Goal: Task Accomplishment & Management: Manage account settings

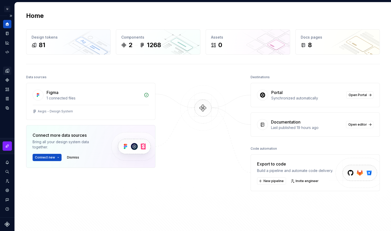
click at [4, 72] on div "Design tokens" at bounding box center [7, 70] width 8 height 8
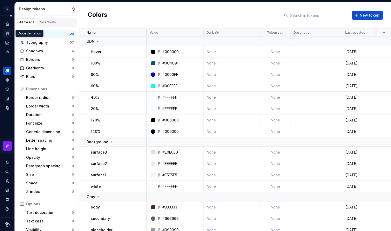
click at [7, 33] on icon "Documentation" at bounding box center [8, 33] width 2 height 3
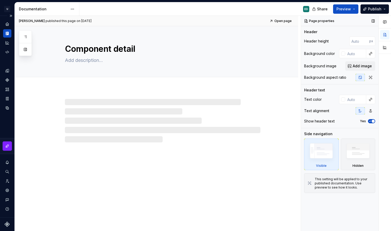
type textarea "*"
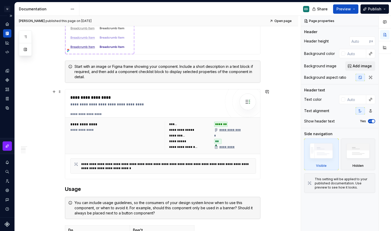
scroll to position [183, 0]
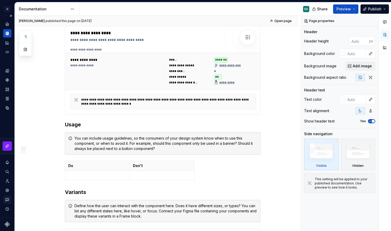
click at [9, 200] on icon "Contact support" at bounding box center [7, 199] width 5 height 5
click at [9, 190] on icon "Settings" at bounding box center [6, 189] width 3 height 3
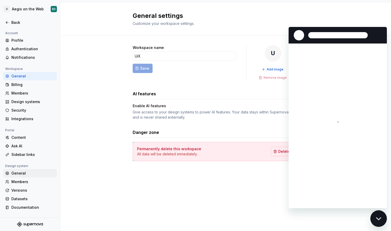
click at [27, 172] on div "General" at bounding box center [32, 173] width 43 height 5
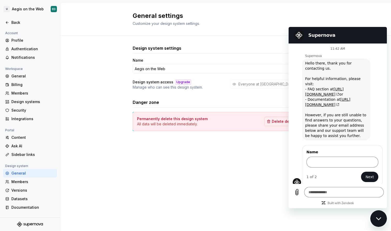
click at [375, 223] on div "Close messaging window" at bounding box center [379, 219] width 16 height 16
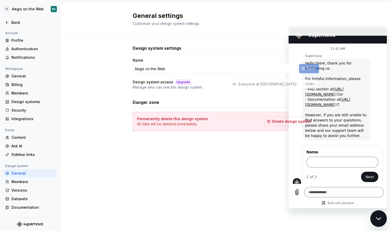
type textarea "*"
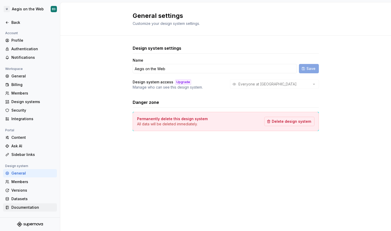
click at [35, 205] on div "Documentation" at bounding box center [32, 207] width 43 height 5
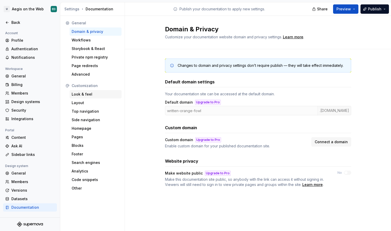
click at [100, 94] on div "Look & feel" at bounding box center [96, 94] width 48 height 5
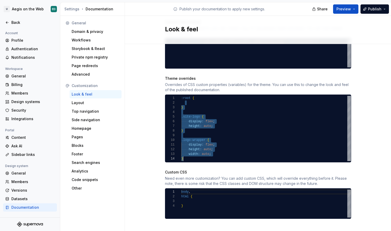
scroll to position [5, 2]
drag, startPoint x: 206, startPoint y: 102, endPoint x: 241, endPoint y: 219, distance: 122.1
click at [241, 219] on div "Site logo A company logo that will be displayed on all pages on your documentat…" at bounding box center [258, 19] width 186 height 437
type textarea "**********"
click at [254, 156] on div "}" at bounding box center [266, 158] width 170 height 5
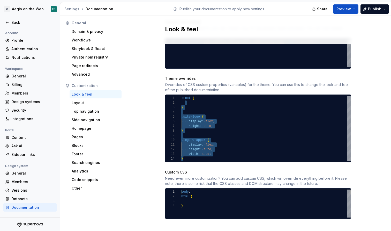
scroll to position [14, 2]
